Goal: Transaction & Acquisition: Register for event/course

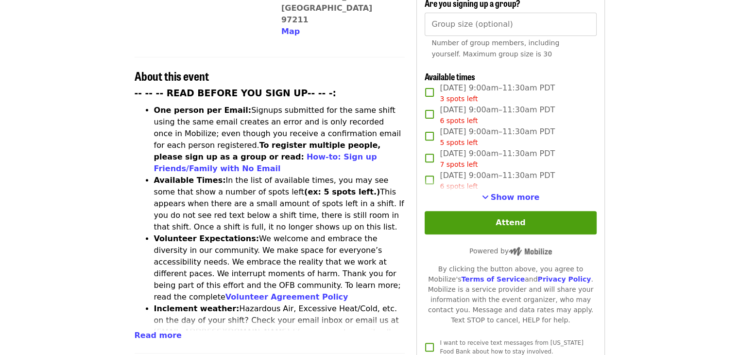
scroll to position [330, 0]
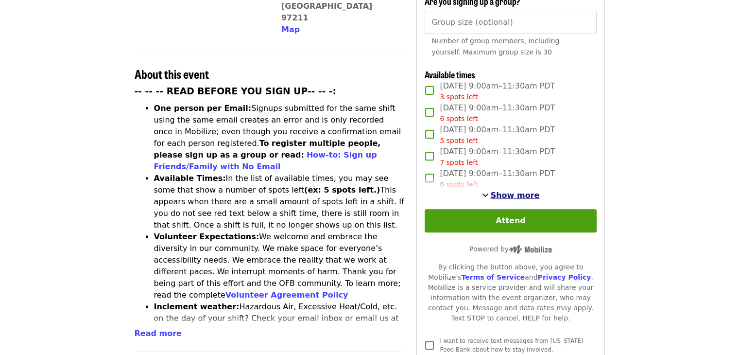
click at [519, 193] on span "Show more" at bounding box center [515, 194] width 49 height 9
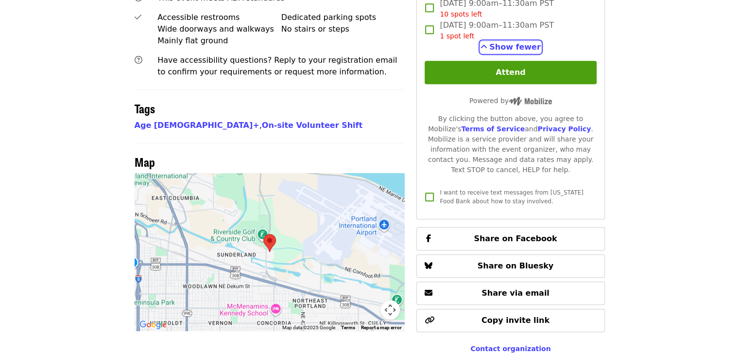
scroll to position [738, 0]
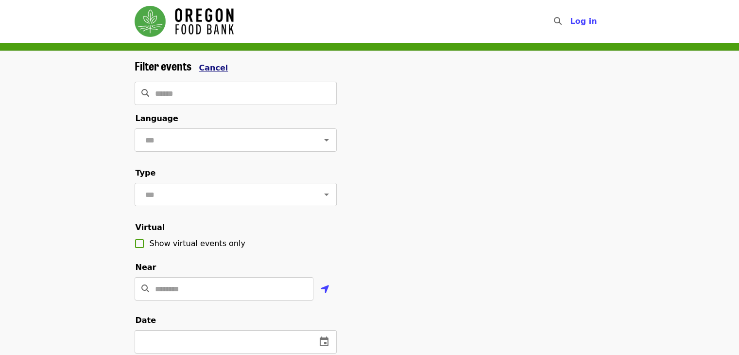
click at [204, 67] on span "Cancel" at bounding box center [213, 67] width 29 height 9
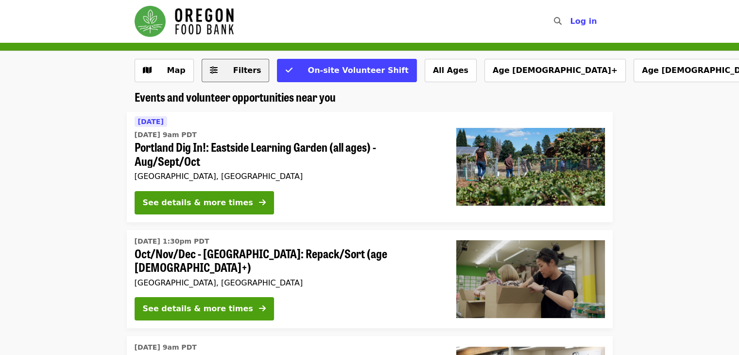
click at [233, 68] on span "Filters" at bounding box center [247, 70] width 28 height 9
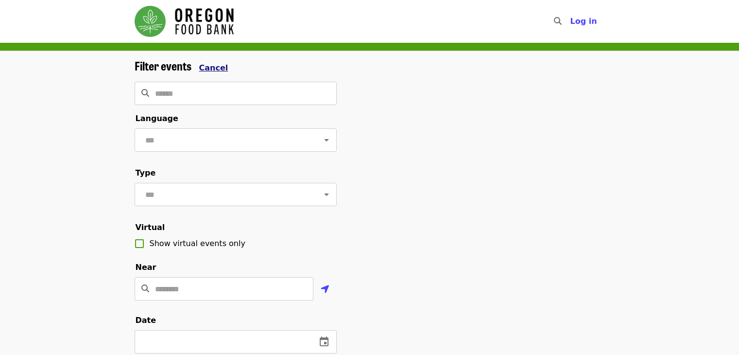
click at [212, 67] on span "Cancel" at bounding box center [213, 67] width 29 height 9
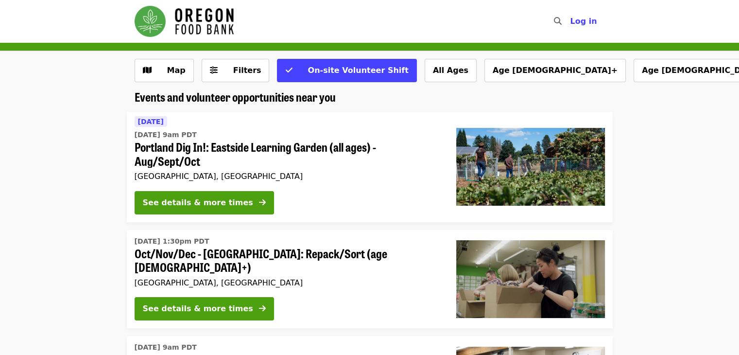
click at [78, 252] on li "[DATE] 1:30pm PDT Oct/Nov/Dec - [GEOGRAPHIC_DATA]: Repack/Sort (age [DEMOGRAPHI…" at bounding box center [369, 279] width 739 height 99
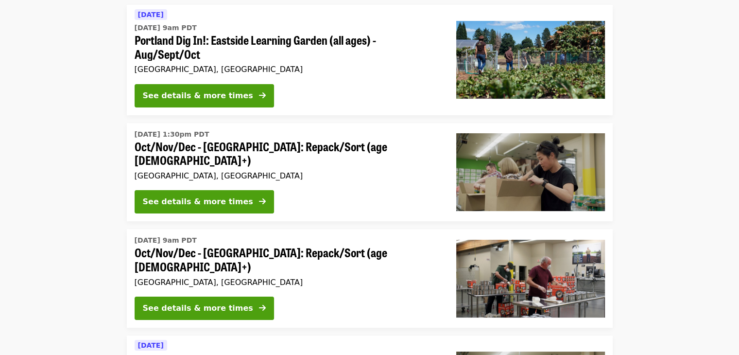
scroll to position [117, 0]
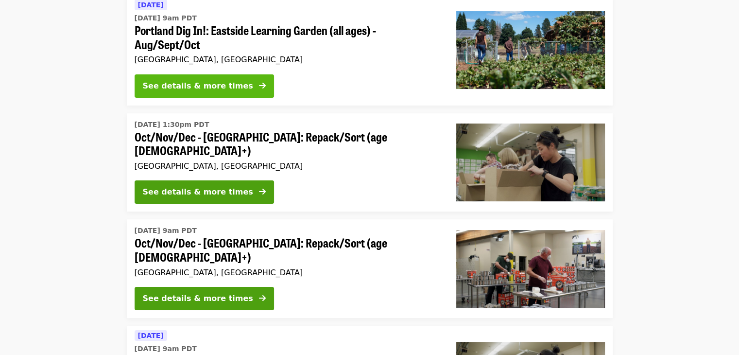
click at [208, 93] on button "See details & more times" at bounding box center [204, 85] width 139 height 23
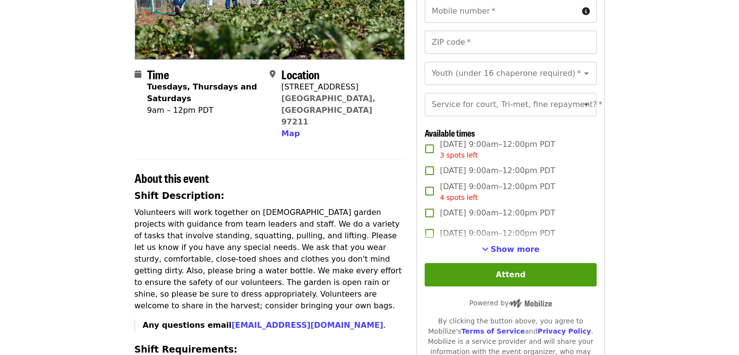
scroll to position [175, 0]
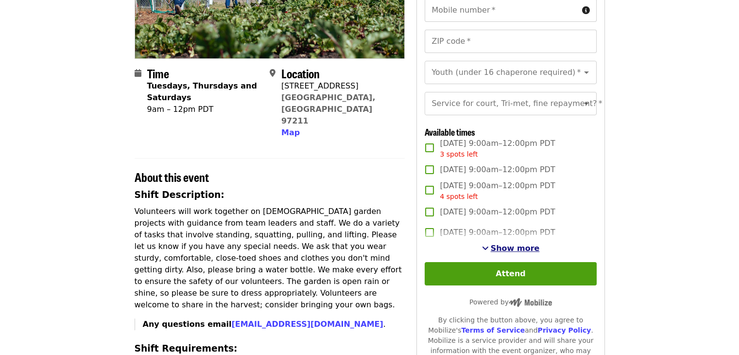
click at [520, 253] on span "Show more" at bounding box center [515, 247] width 49 height 9
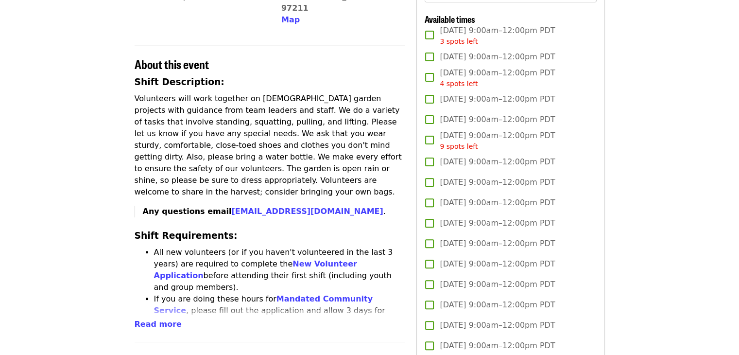
scroll to position [291, 0]
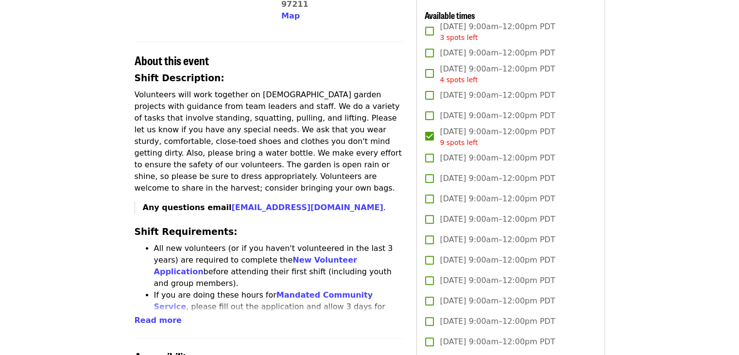
click at [653, 208] on article "Portland Dig In!: [GEOGRAPHIC_DATA] (all ages) - Aug/Sept/Oct Highest Priority …" at bounding box center [369, 263] width 739 height 1025
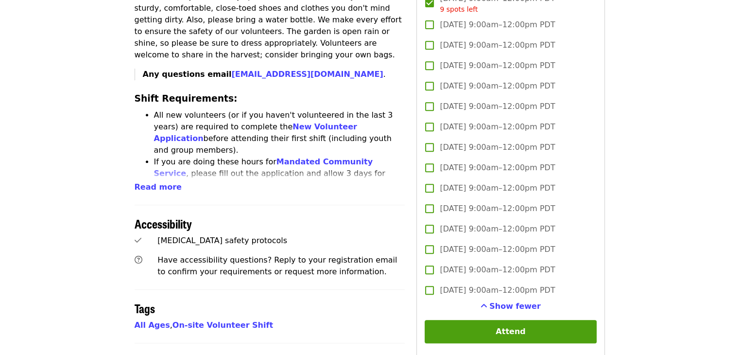
scroll to position [408, 0]
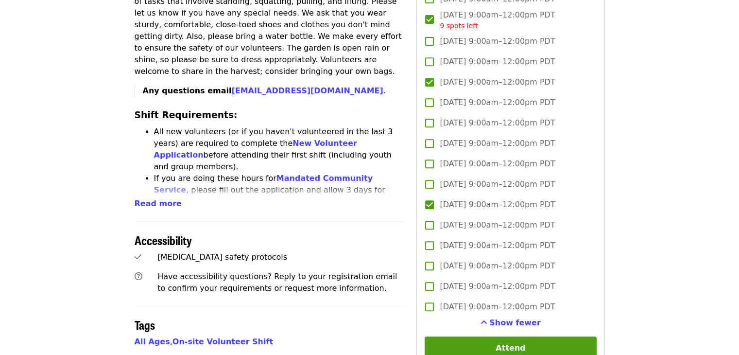
click at [633, 219] on article "Portland Dig In!: [GEOGRAPHIC_DATA] (all ages) - Aug/Sept/Oct Highest Priority …" at bounding box center [369, 147] width 739 height 1025
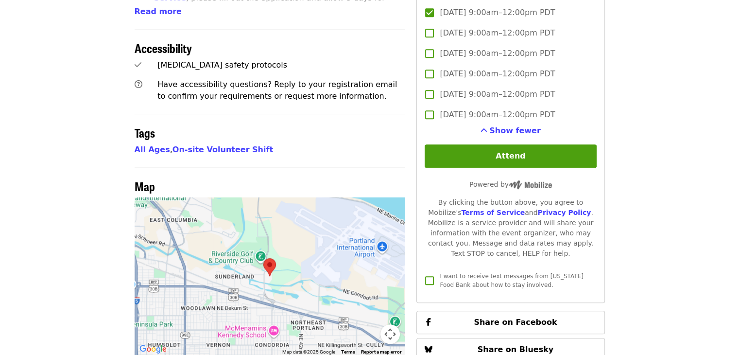
scroll to position [602, 0]
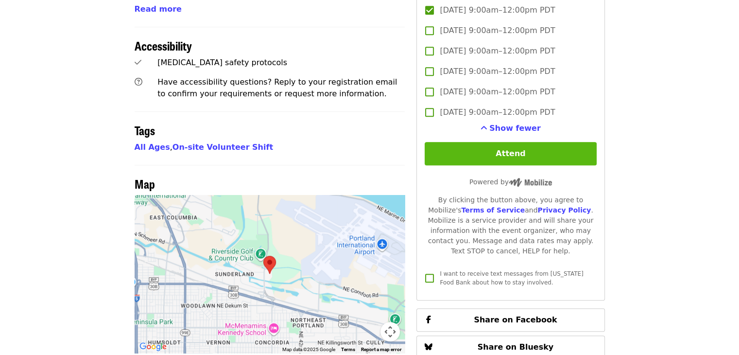
click at [498, 165] on button "Attend" at bounding box center [509, 153] width 171 height 23
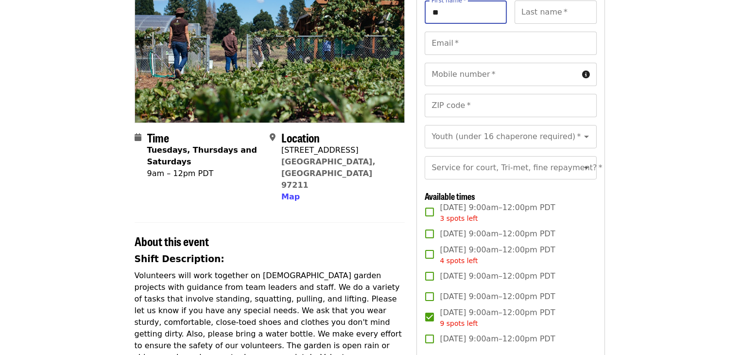
type input "*"
type input "**"
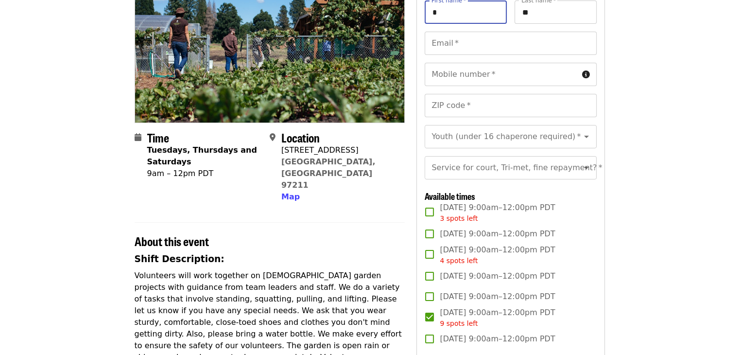
click at [478, 19] on input "*" at bounding box center [465, 11] width 82 height 23
type input "********"
type input "******"
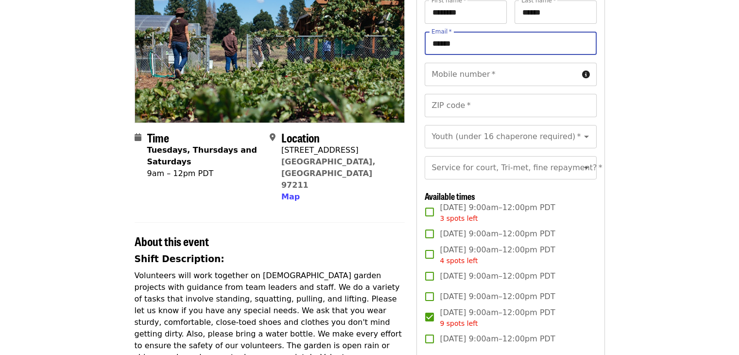
type input "**********"
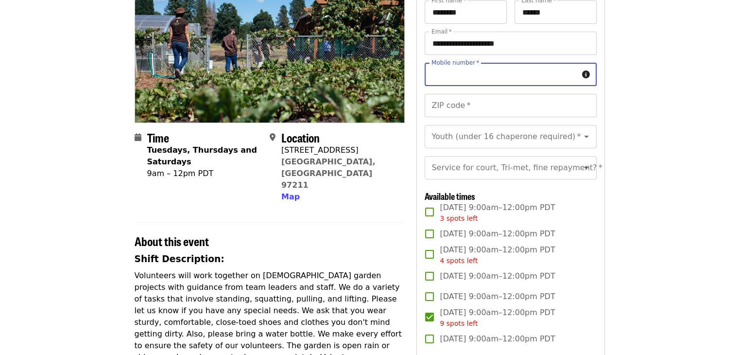
click at [499, 78] on input "Mobile number   *" at bounding box center [500, 74] width 153 height 23
type input "**********"
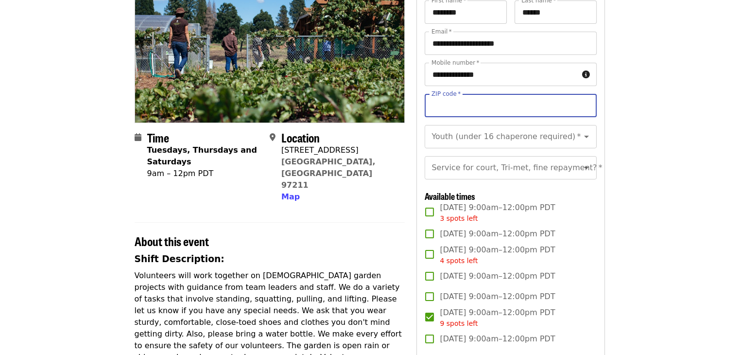
click at [490, 105] on input "ZIP code   *" at bounding box center [509, 105] width 171 height 23
type input "*****"
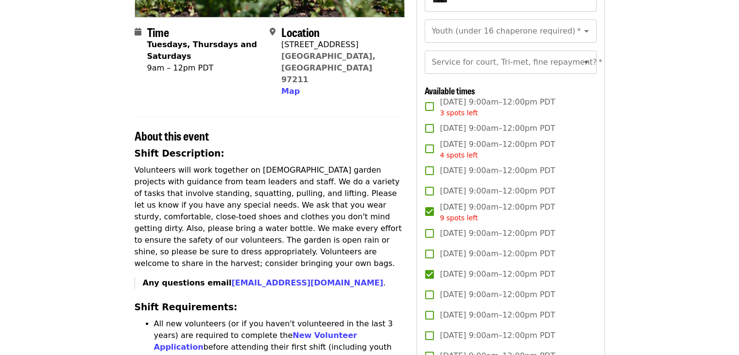
scroll to position [208, 0]
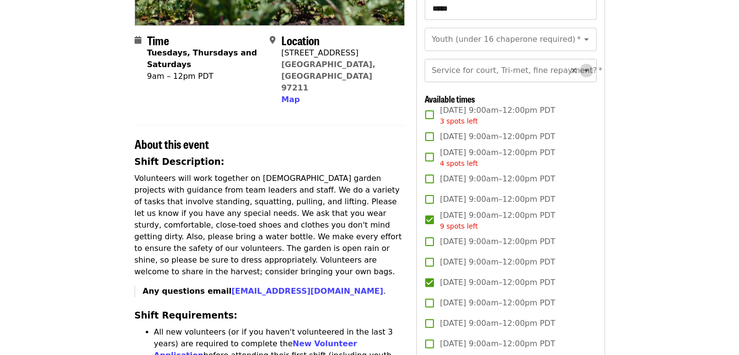
click at [581, 76] on icon "Open" at bounding box center [586, 71] width 12 height 12
click at [676, 234] on article "Portland Dig In!: [GEOGRAPHIC_DATA] (all ages) - Aug/Sept/Oct Highest Priority …" at bounding box center [369, 347] width 739 height 1025
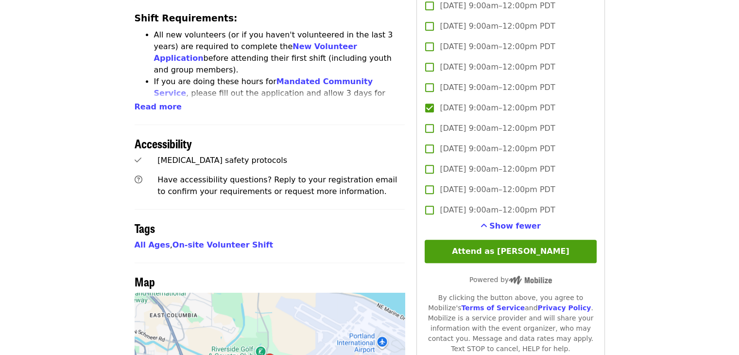
scroll to position [611, 0]
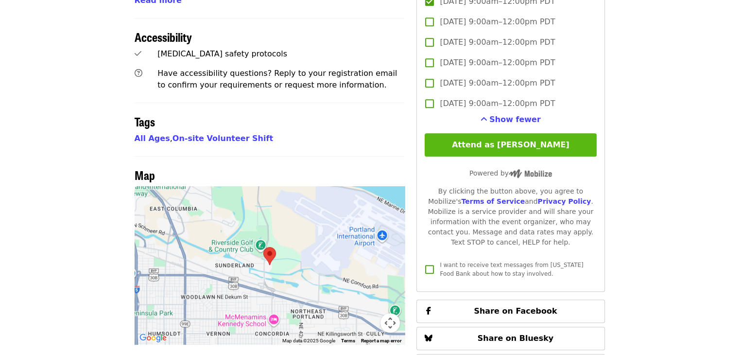
click at [522, 156] on button "Attend as [PERSON_NAME]" at bounding box center [509, 144] width 171 height 23
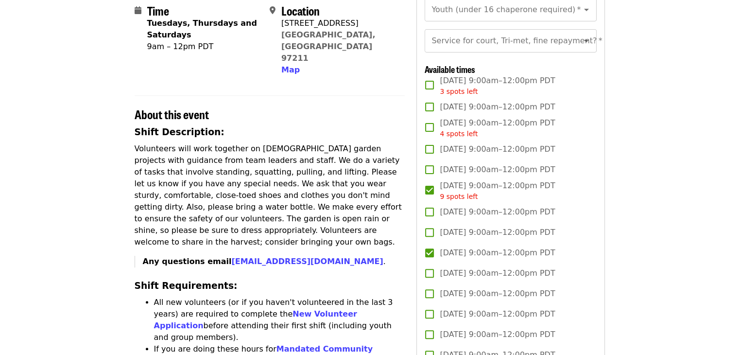
click at [603, 167] on div "**********" at bounding box center [510, 259] width 188 height 811
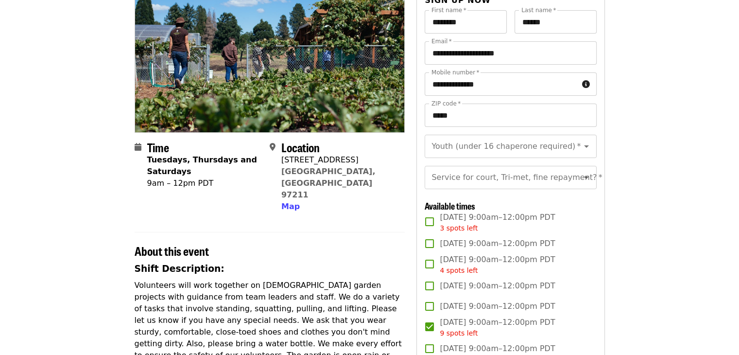
scroll to position [63, 0]
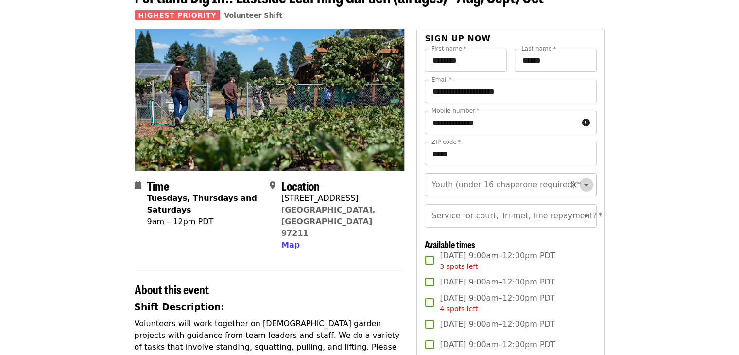
click at [580, 186] on icon "Open" at bounding box center [586, 185] width 12 height 12
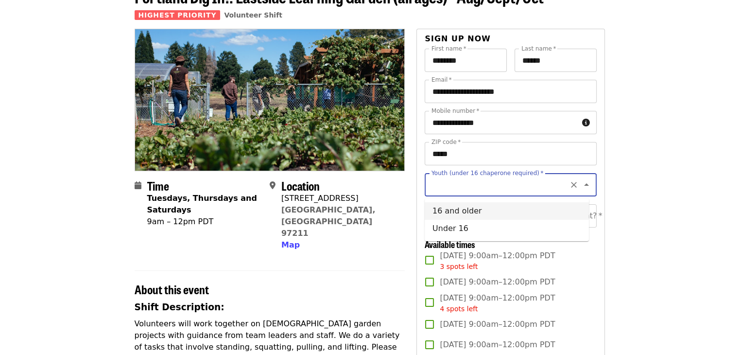
click at [459, 213] on li "16 and older" at bounding box center [506, 210] width 164 height 17
type input "**********"
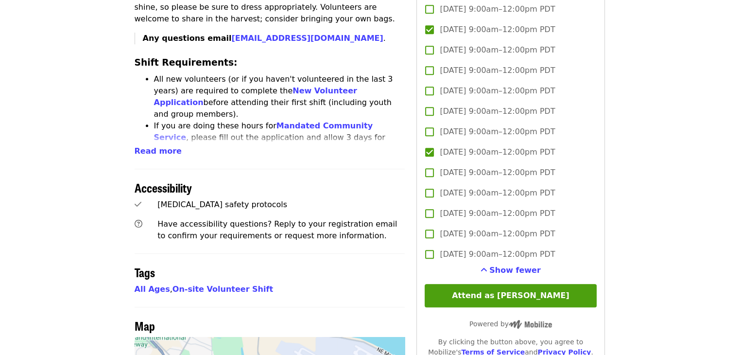
scroll to position [490, 0]
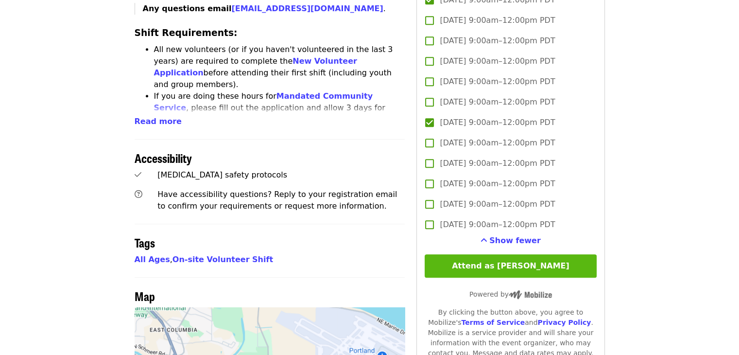
click at [508, 277] on button "Attend as [PERSON_NAME]" at bounding box center [509, 265] width 171 height 23
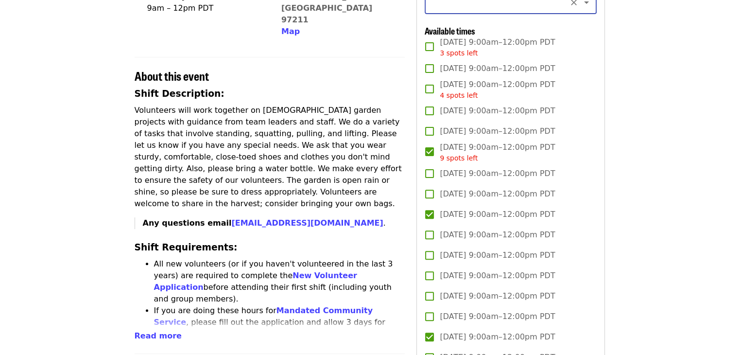
click at [702, 156] on article "Portland Dig In!: [GEOGRAPHIC_DATA] (all ages) - Aug/Sept/Oct Highest Priority …" at bounding box center [369, 279] width 739 height 1025
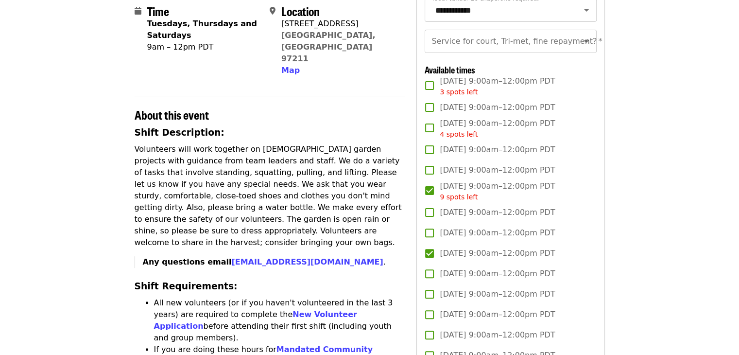
scroll to position [218, 0]
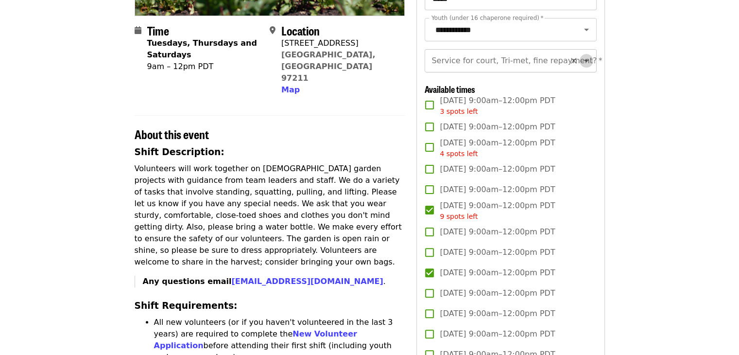
click at [584, 62] on icon "Open" at bounding box center [586, 61] width 5 height 2
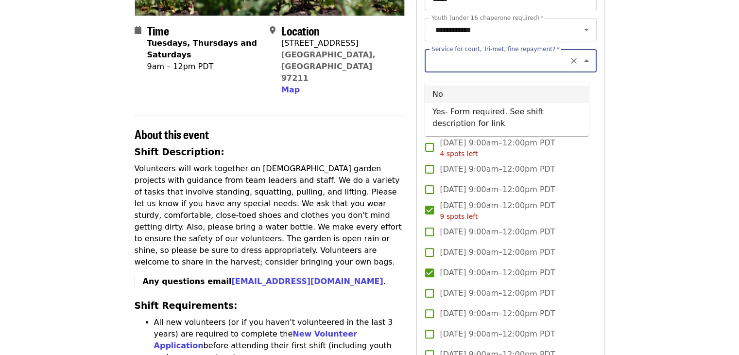
click at [464, 91] on li "No" at bounding box center [506, 93] width 164 height 17
type input "**"
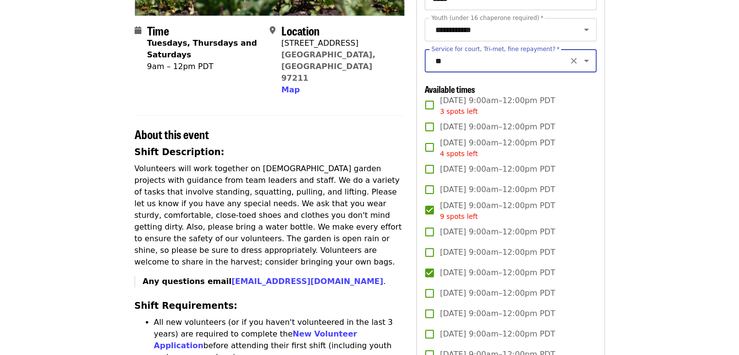
scroll to position [582, 0]
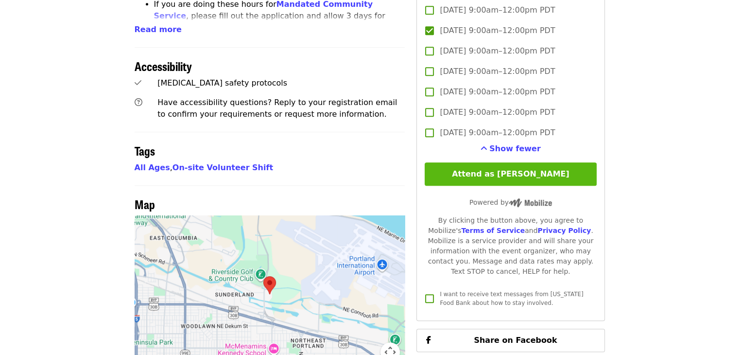
click at [521, 183] on button "Attend as [PERSON_NAME]" at bounding box center [509, 173] width 171 height 23
